Goal: Check status: Check status

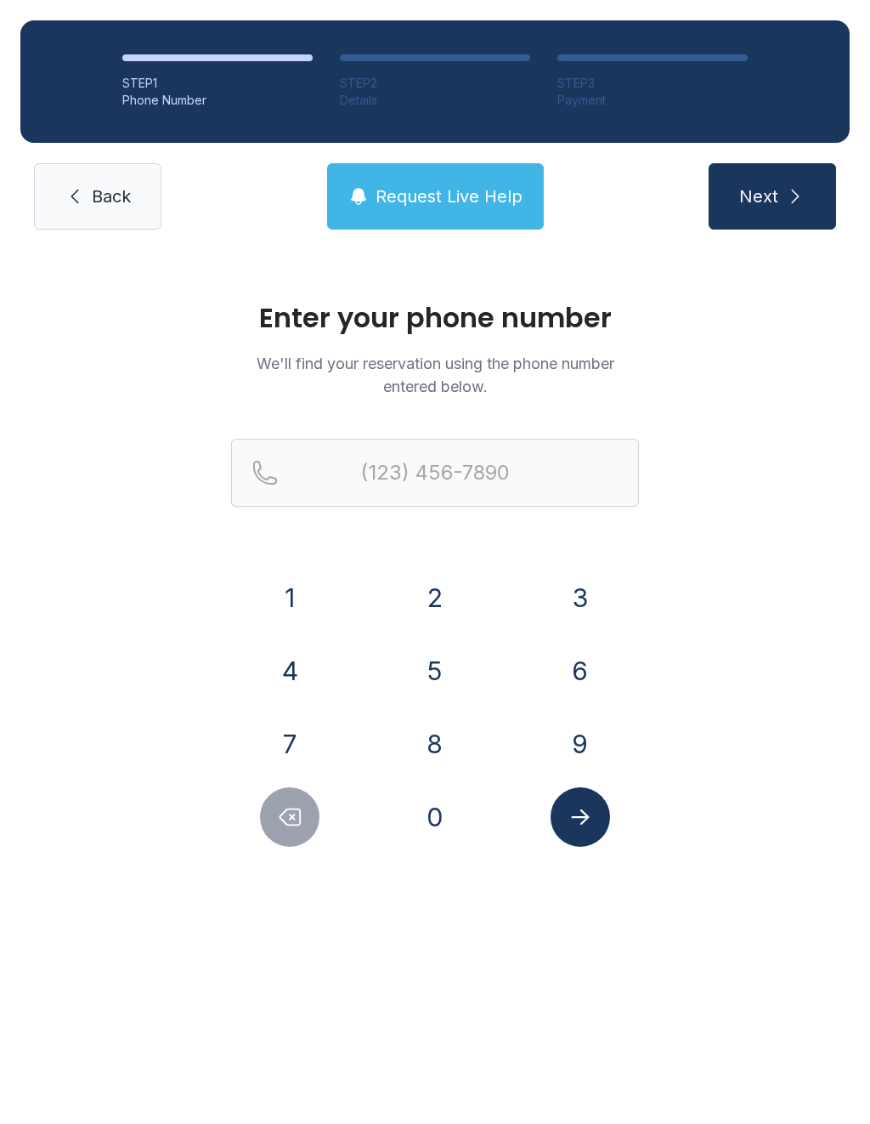
click at [302, 740] on button "7" at bounding box center [290, 744] width 60 height 60
click at [418, 597] on button "2" at bounding box center [435, 598] width 60 height 60
click at [440, 821] on button "0" at bounding box center [435, 817] width 60 height 60
click at [581, 599] on button "3" at bounding box center [581, 598] width 60 height 60
click at [583, 748] on button "9" at bounding box center [581, 744] width 60 height 60
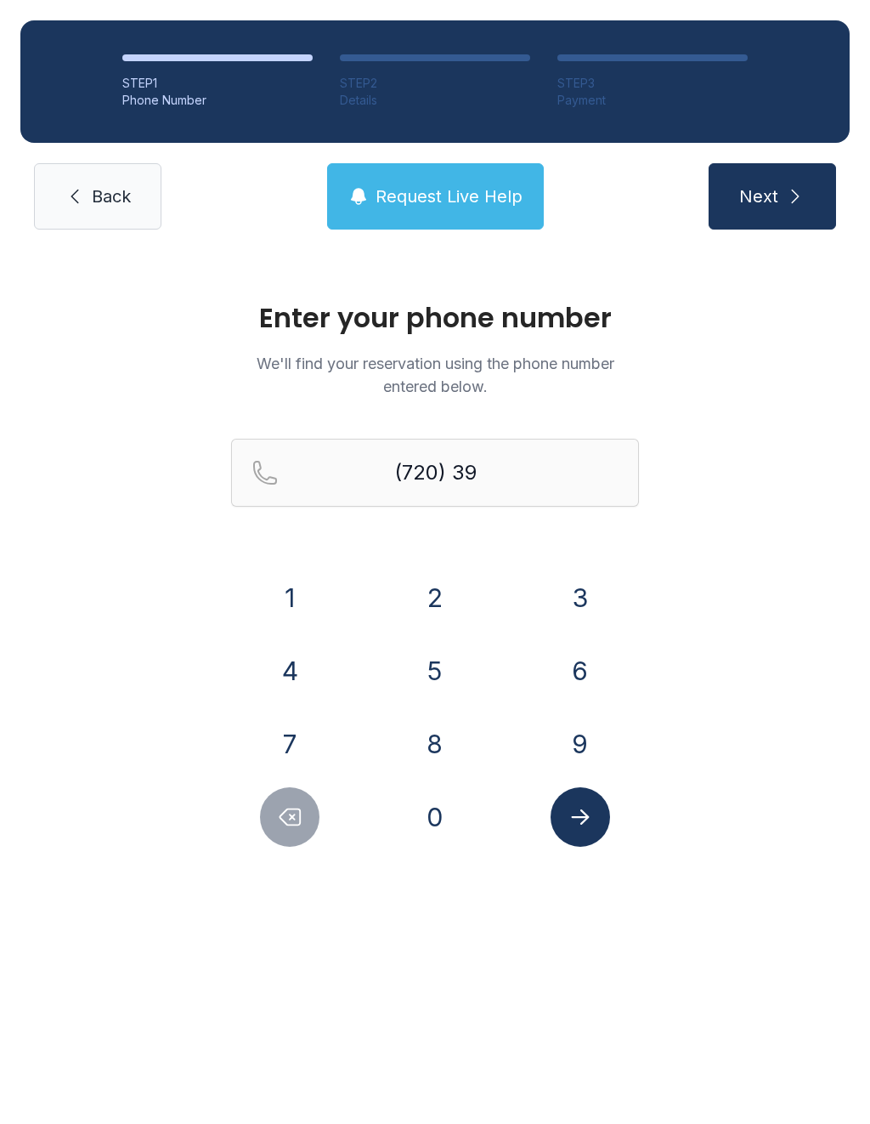
click at [298, 595] on button "1" at bounding box center [290, 598] width 60 height 60
click at [584, 603] on button "3" at bounding box center [581, 598] width 60 height 60
click at [438, 813] on button "0" at bounding box center [435, 817] width 60 height 60
click at [432, 601] on button "2" at bounding box center [435, 598] width 60 height 60
click at [551, 592] on button "3" at bounding box center [581, 598] width 60 height 60
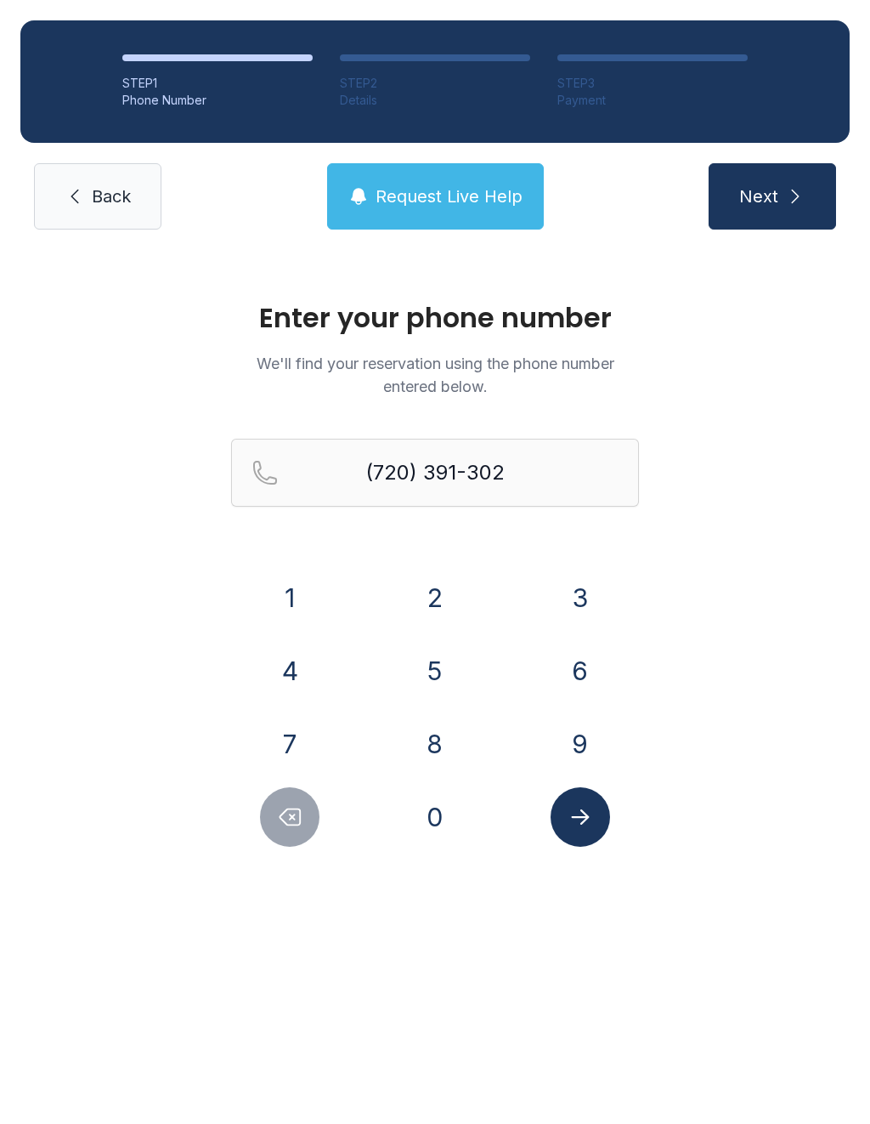
type input "[PHONE_NUMBER]"
click at [580, 828] on icon "Submit lookup form" at bounding box center [581, 817] width 26 height 26
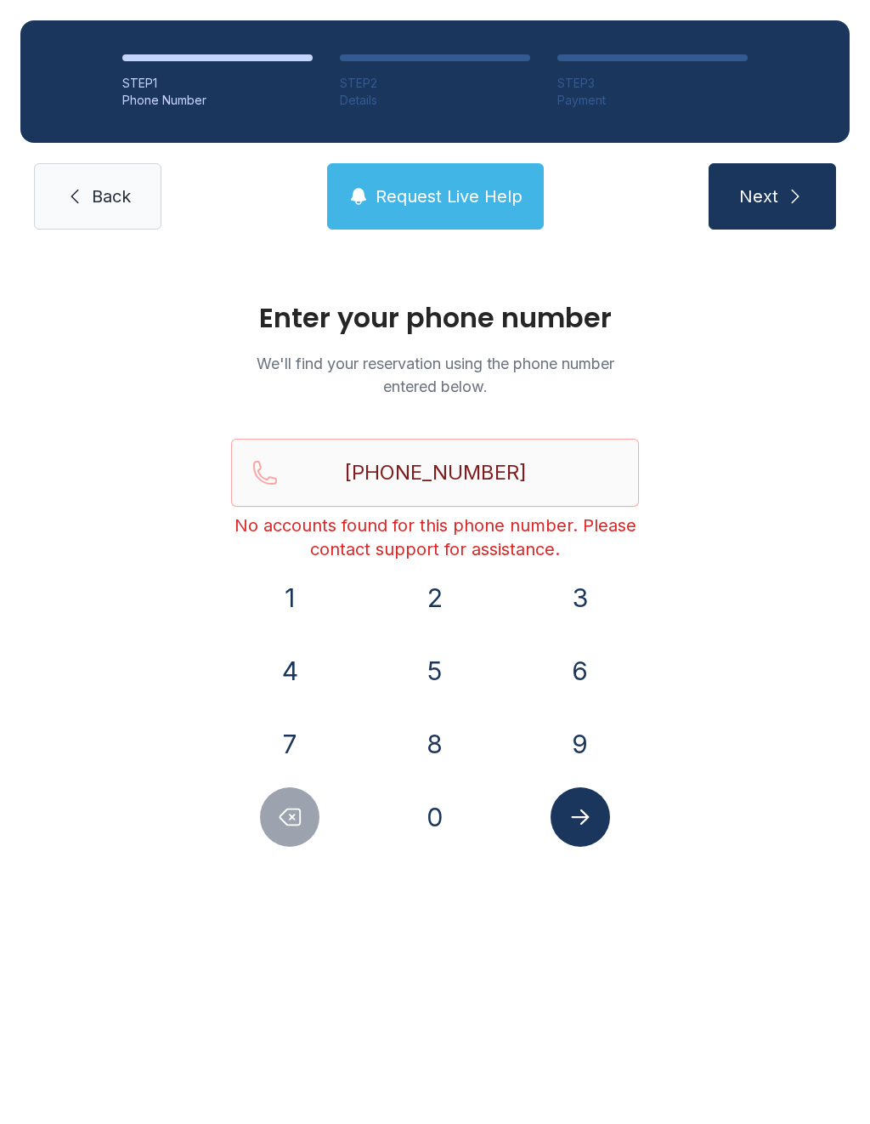
click at [774, 198] on span "Next" at bounding box center [759, 196] width 39 height 24
click at [586, 814] on icon "Submit lookup form" at bounding box center [580, 816] width 18 height 15
click at [491, 188] on span "Request Live Help" at bounding box center [449, 196] width 147 height 24
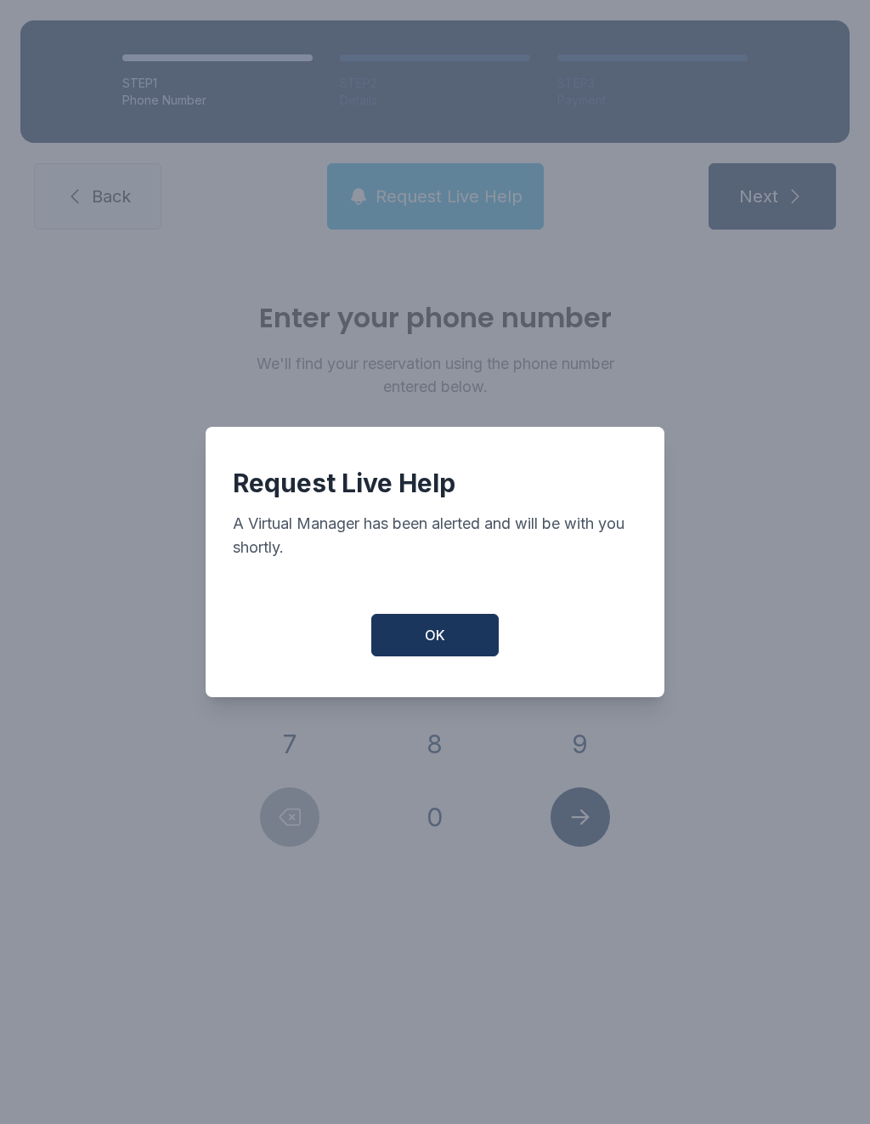
click at [445, 641] on button "OK" at bounding box center [435, 635] width 128 height 43
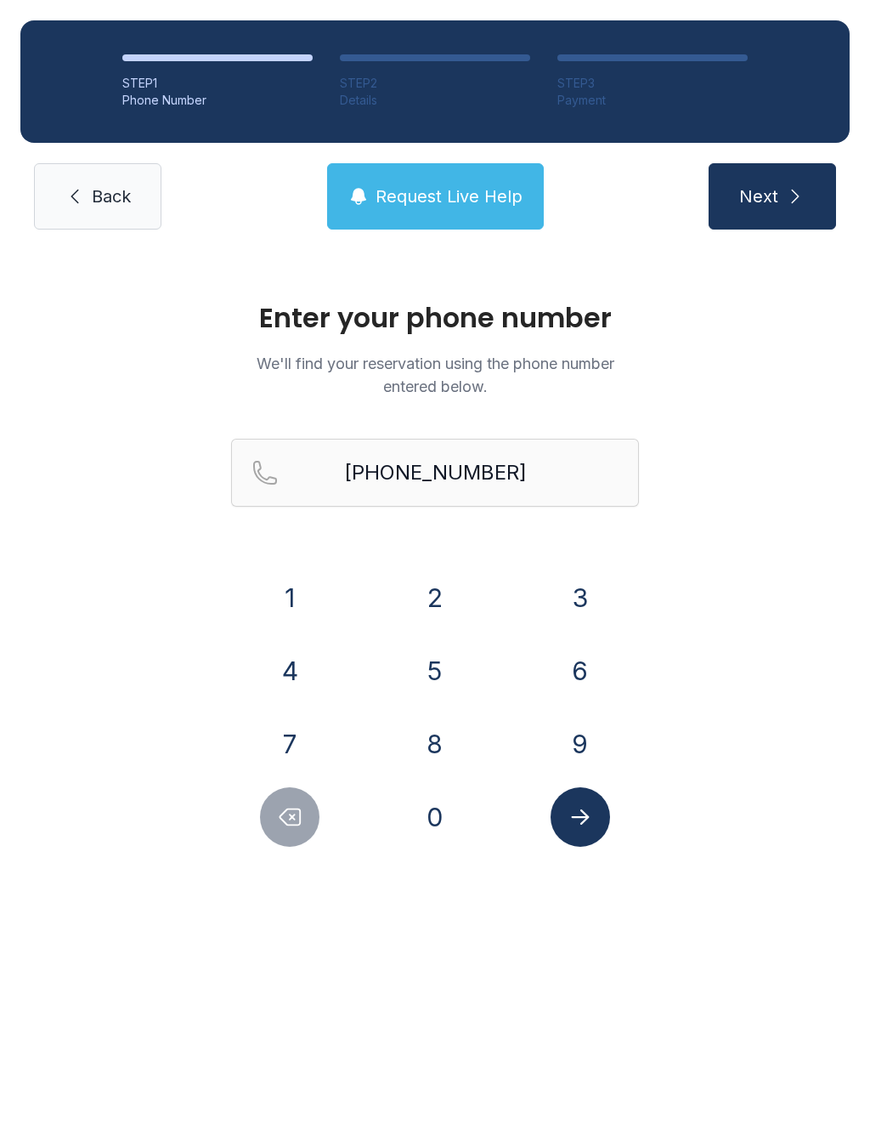
click at [438, 203] on span "Request Live Help" at bounding box center [449, 196] width 147 height 24
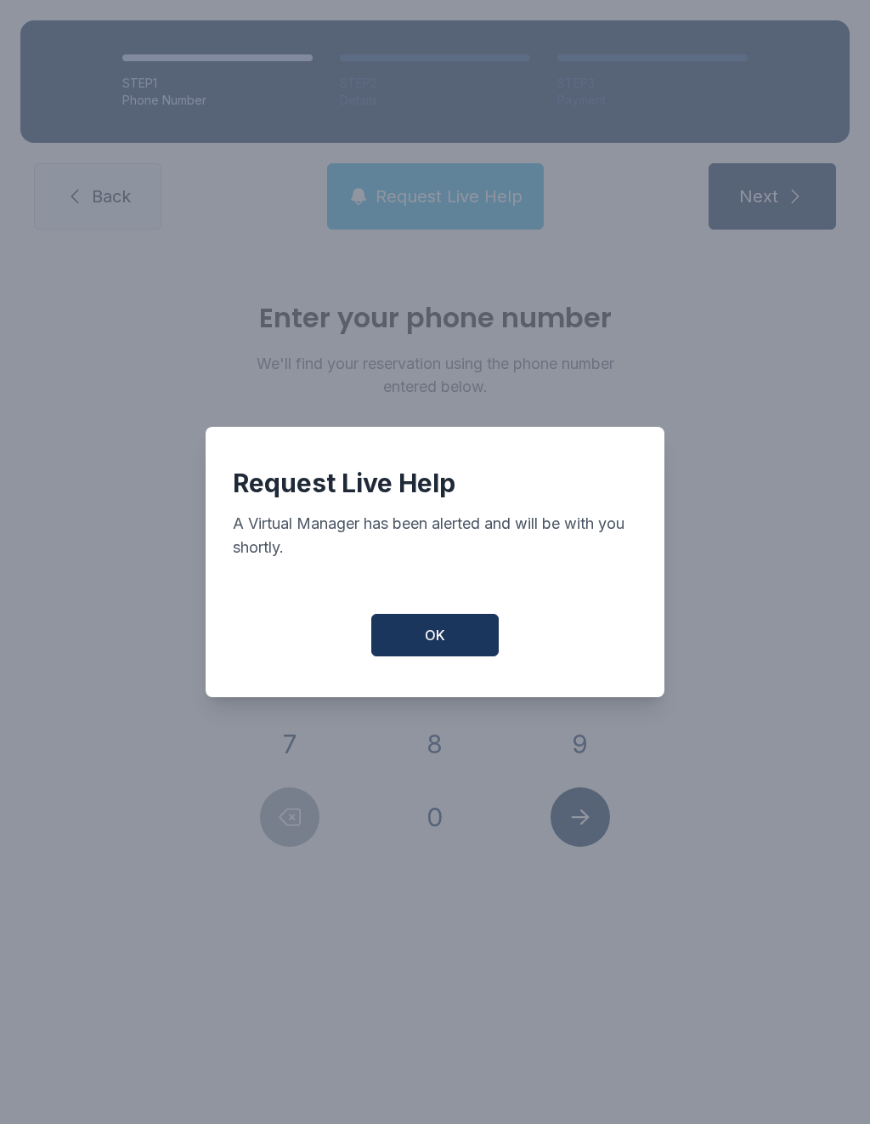
click at [468, 644] on button "OK" at bounding box center [435, 635] width 128 height 43
click at [468, 643] on button "OK" at bounding box center [435, 635] width 128 height 43
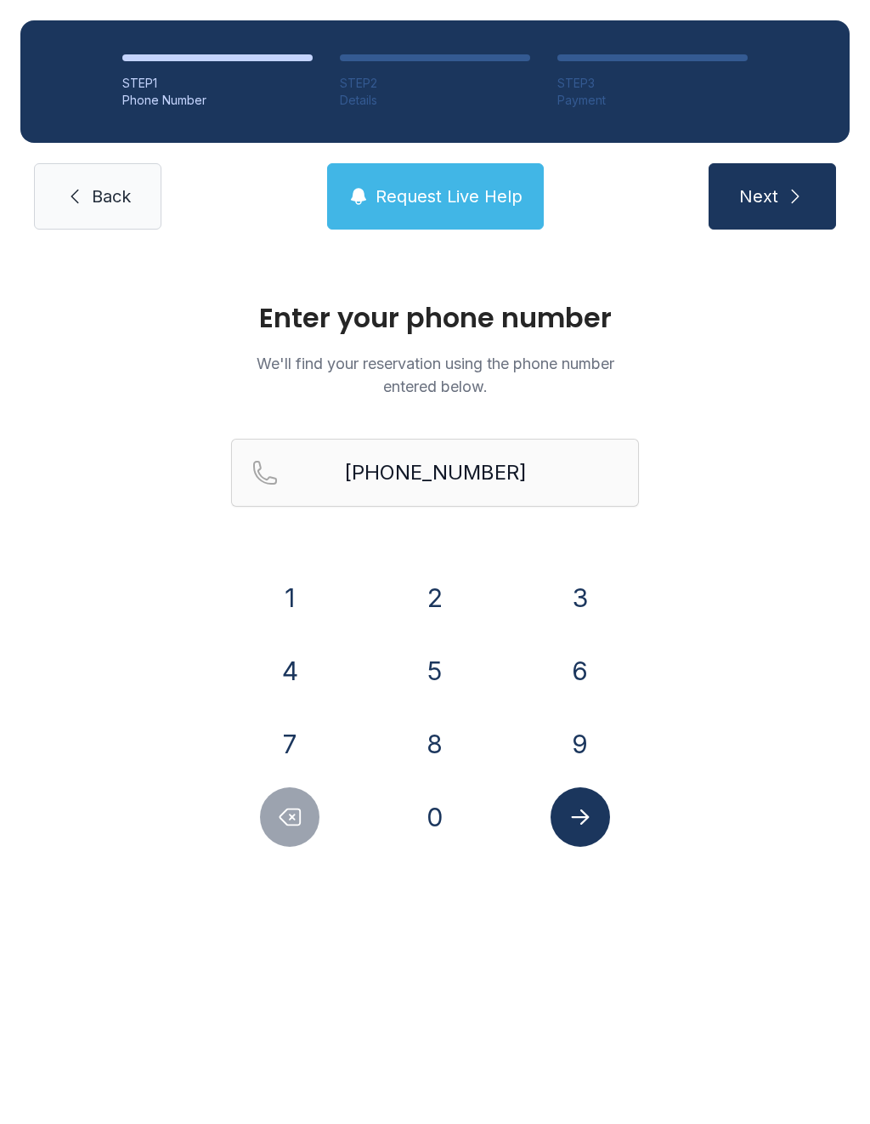
click at [782, 198] on button "Next" at bounding box center [773, 196] width 128 height 66
